Goal: Navigation & Orientation: Find specific page/section

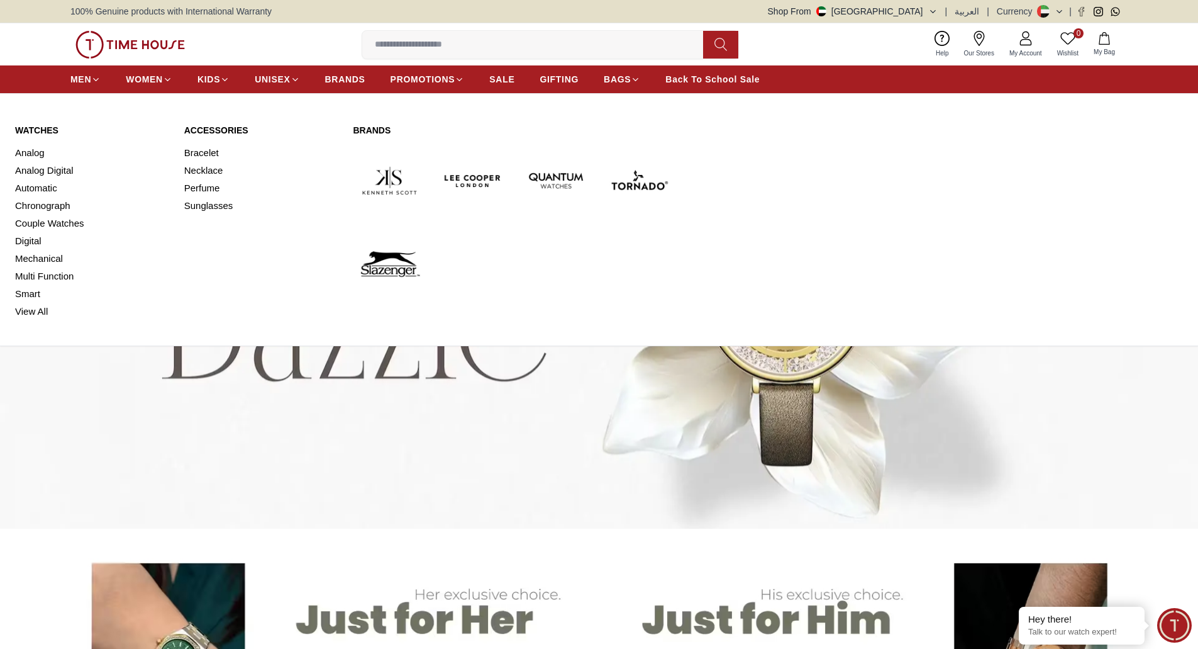
click at [46, 124] on link "Watches" at bounding box center [92, 130] width 154 height 13
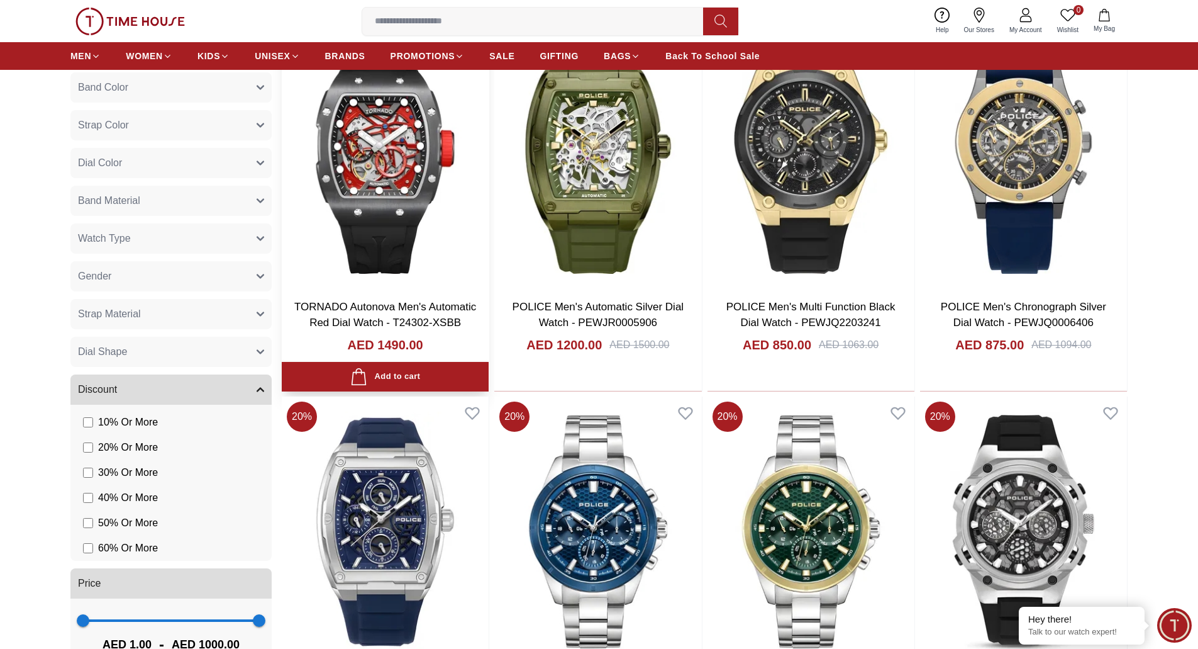
scroll to position [755, 0]
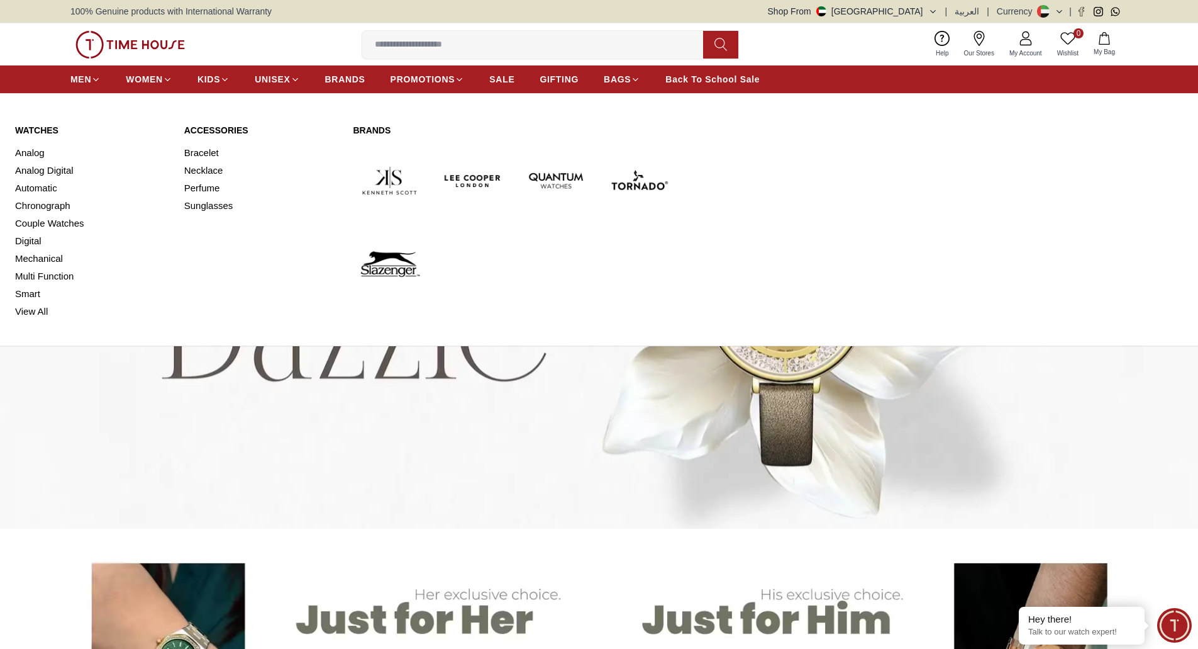
click at [21, 130] on link "Watches" at bounding box center [92, 130] width 154 height 13
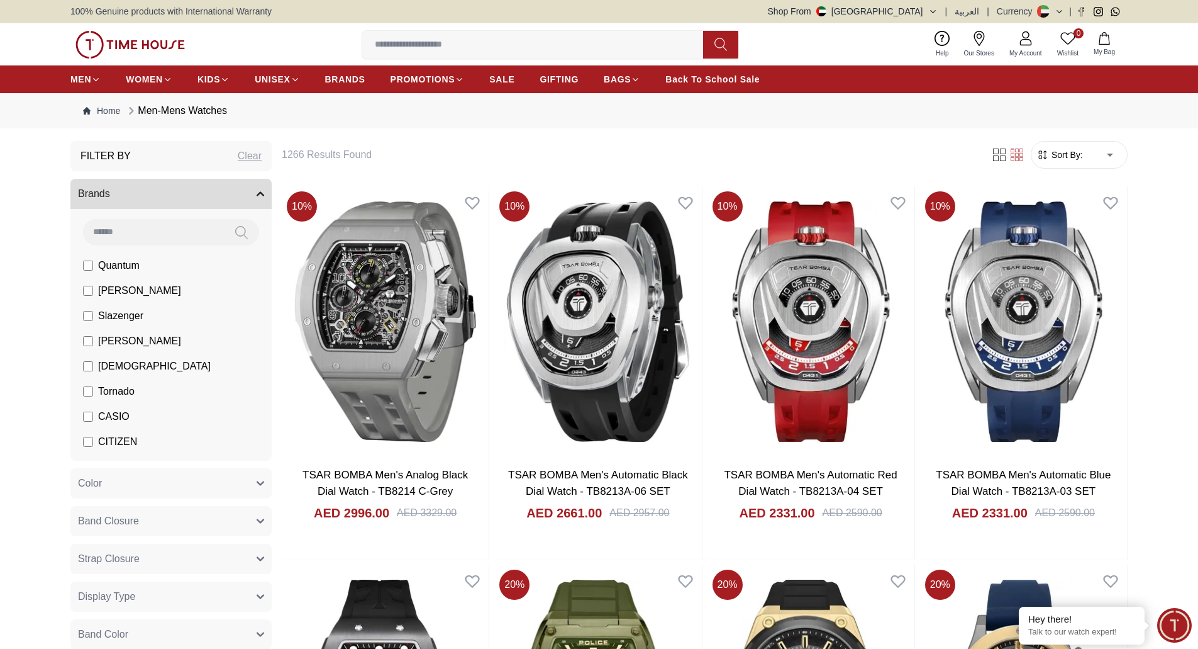
click at [916, 9] on button "Shop From [GEOGRAPHIC_DATA]" at bounding box center [853, 11] width 170 height 13
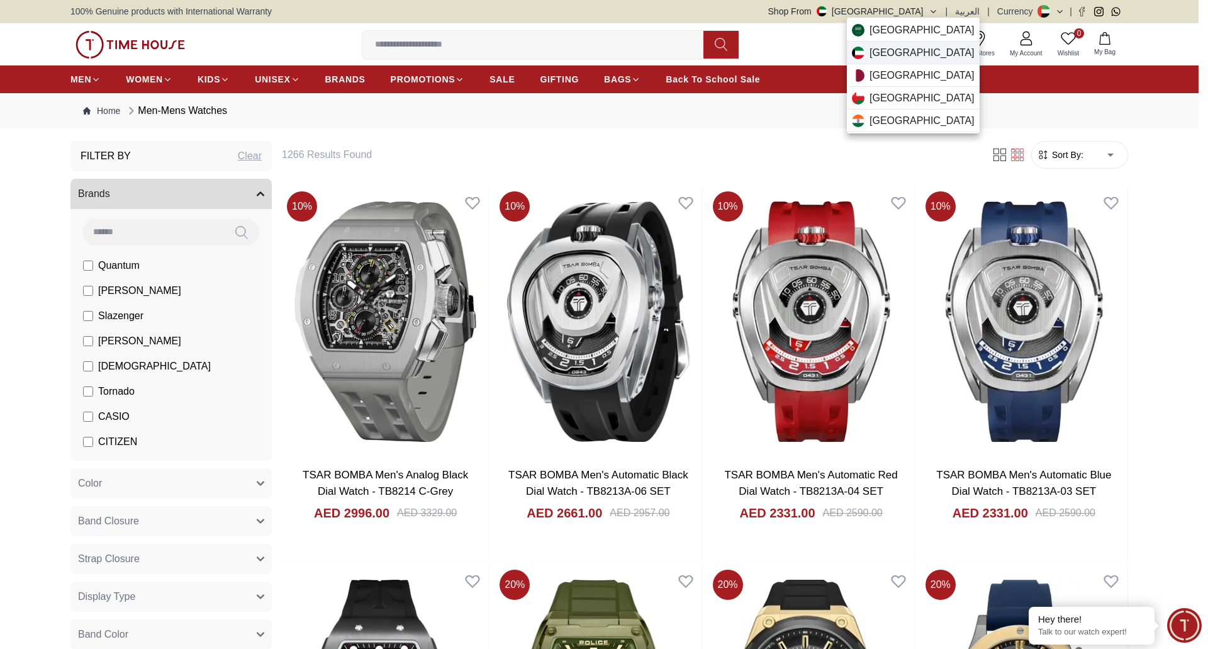
click at [900, 51] on div "[GEOGRAPHIC_DATA]" at bounding box center [913, 53] width 133 height 23
